Goal: Navigation & Orientation: Go to known website

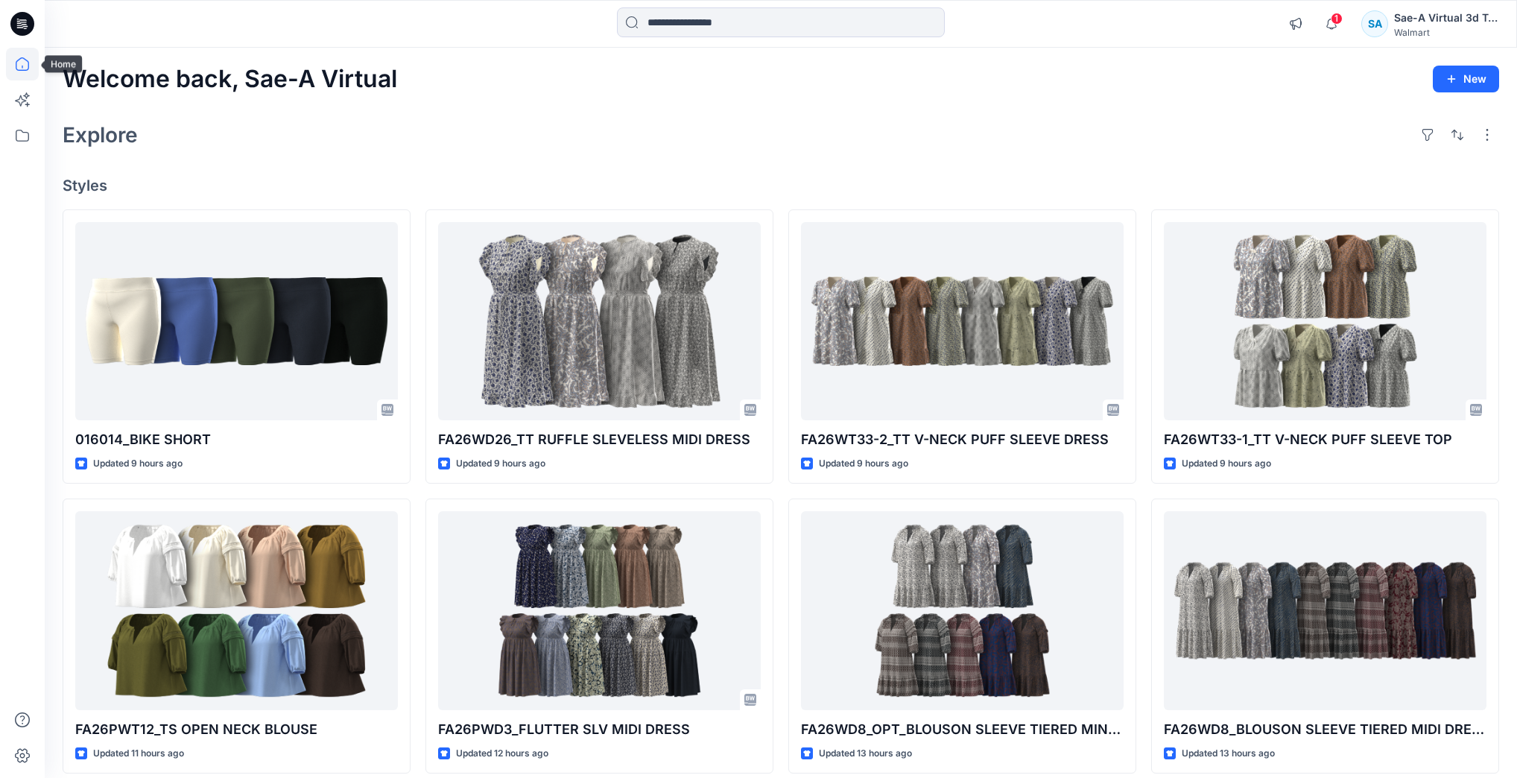
click at [22, 69] on icon at bounding box center [22, 64] width 33 height 33
